Goal: Task Accomplishment & Management: Manage account settings

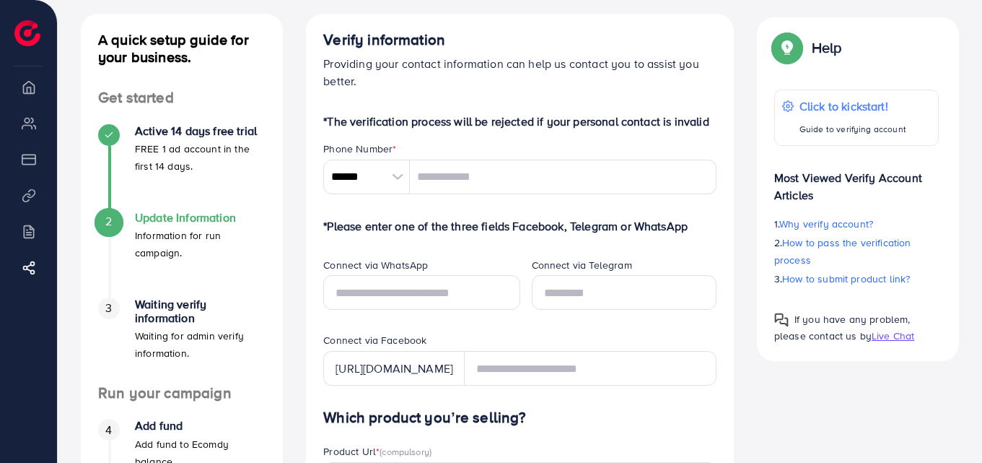
scroll to position [74, 0]
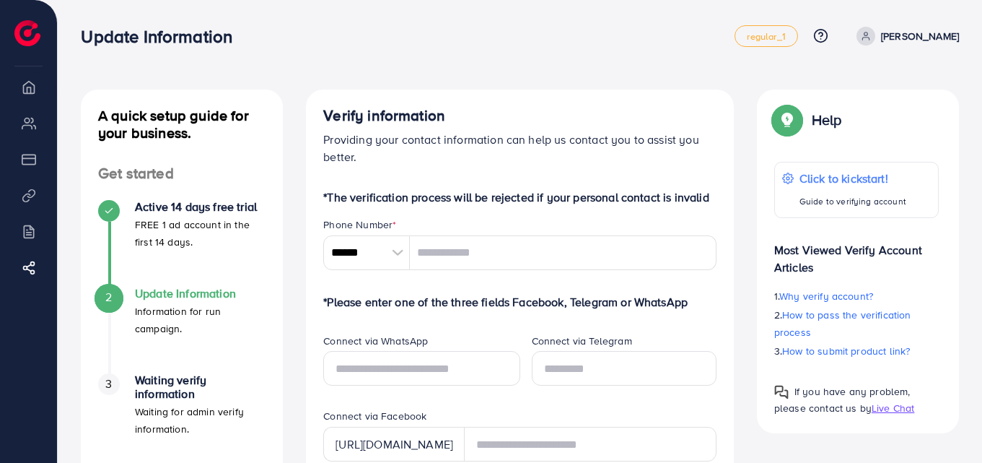
click at [861, 38] on icon at bounding box center [866, 36] width 10 height 10
click at [870, 34] on icon at bounding box center [866, 36] width 10 height 10
